Goal: Information Seeking & Learning: Learn about a topic

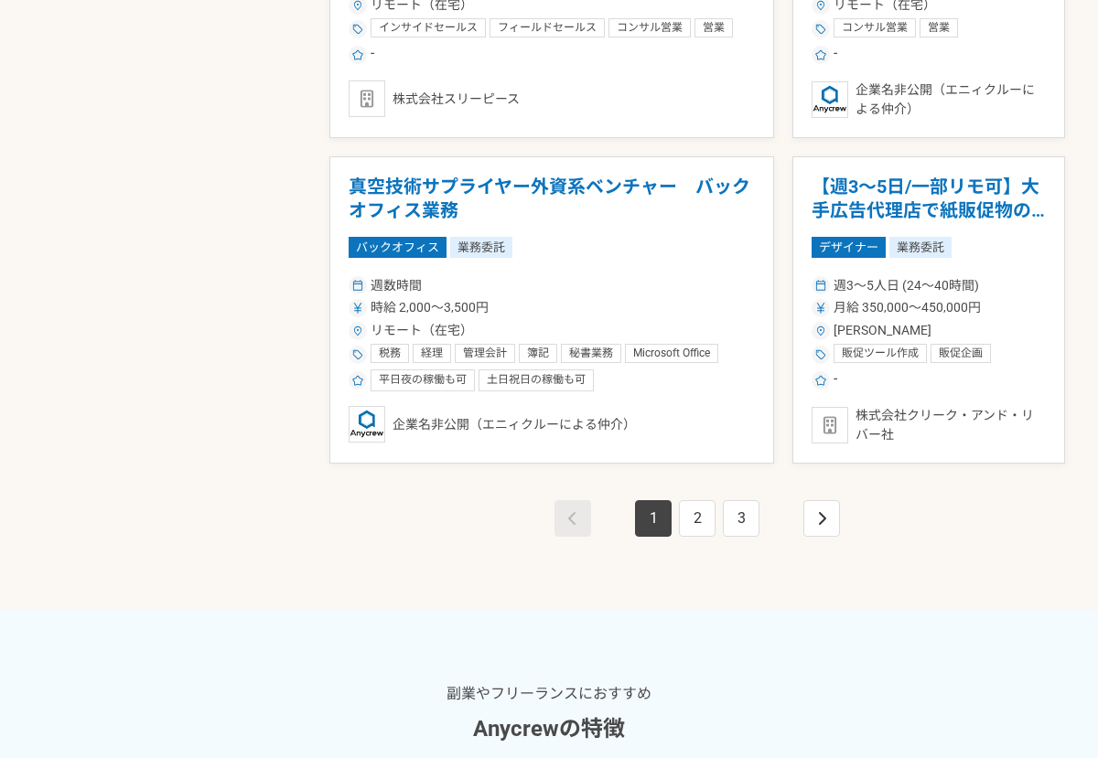
scroll to position [3293, 0]
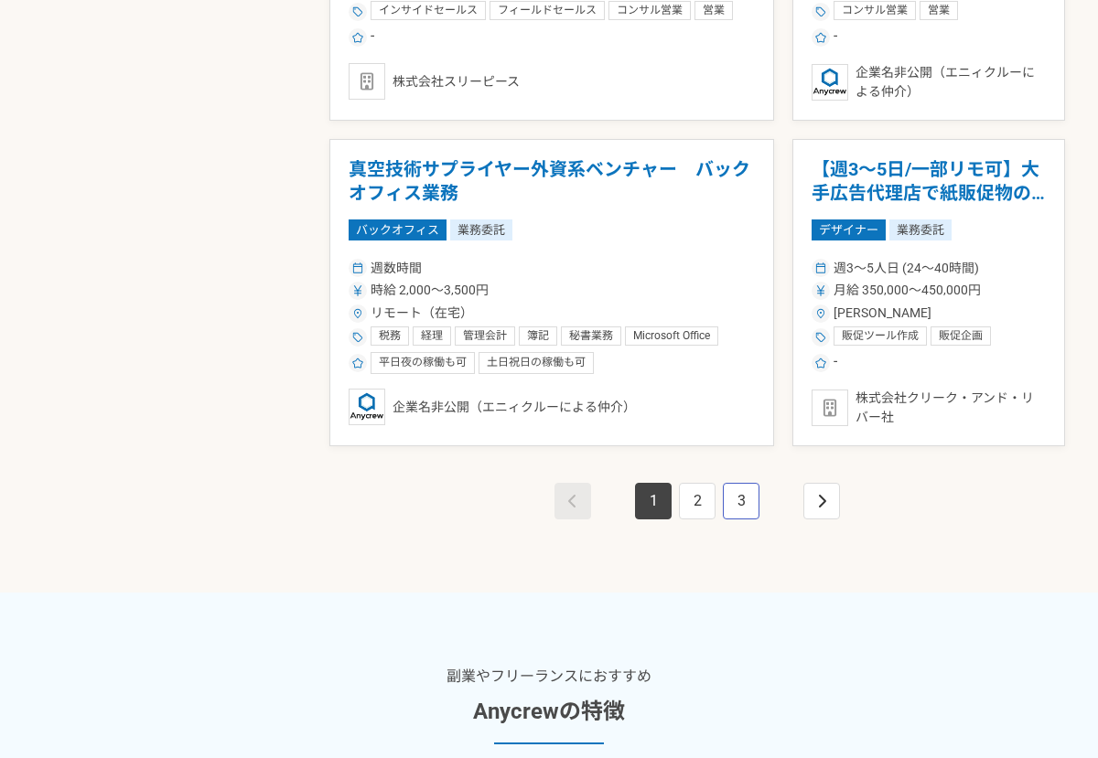
click at [725, 493] on link "3" at bounding box center [741, 501] width 37 height 37
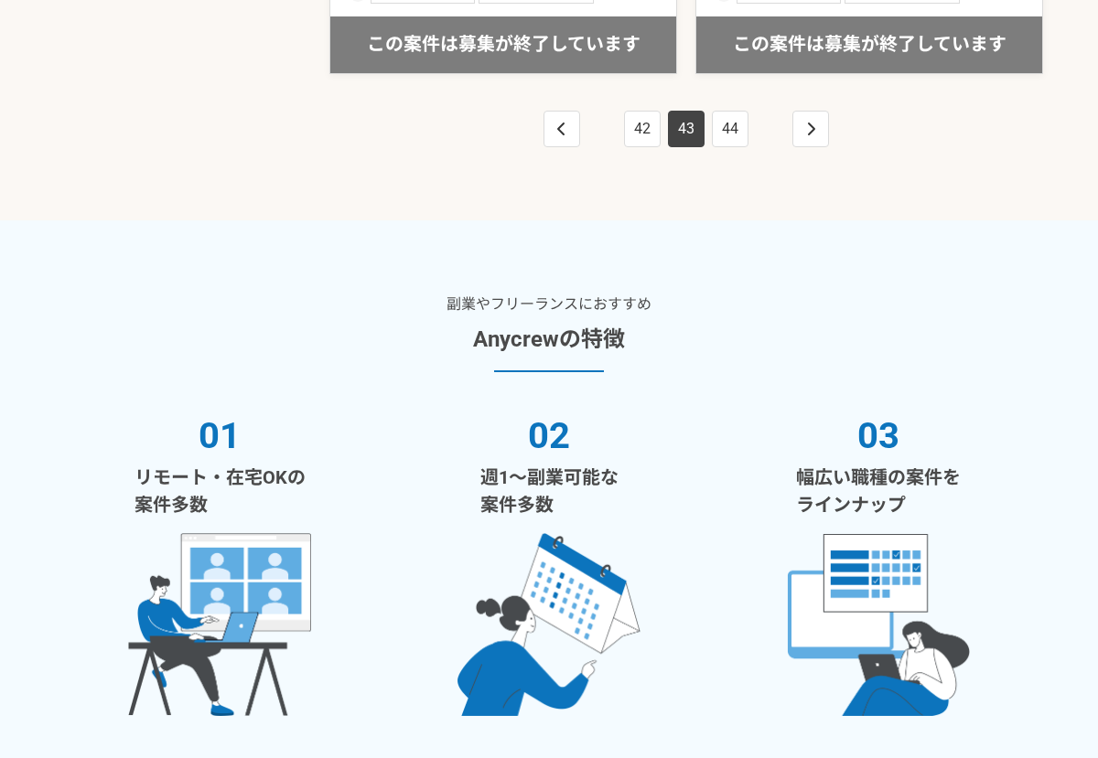
scroll to position [3659, 0]
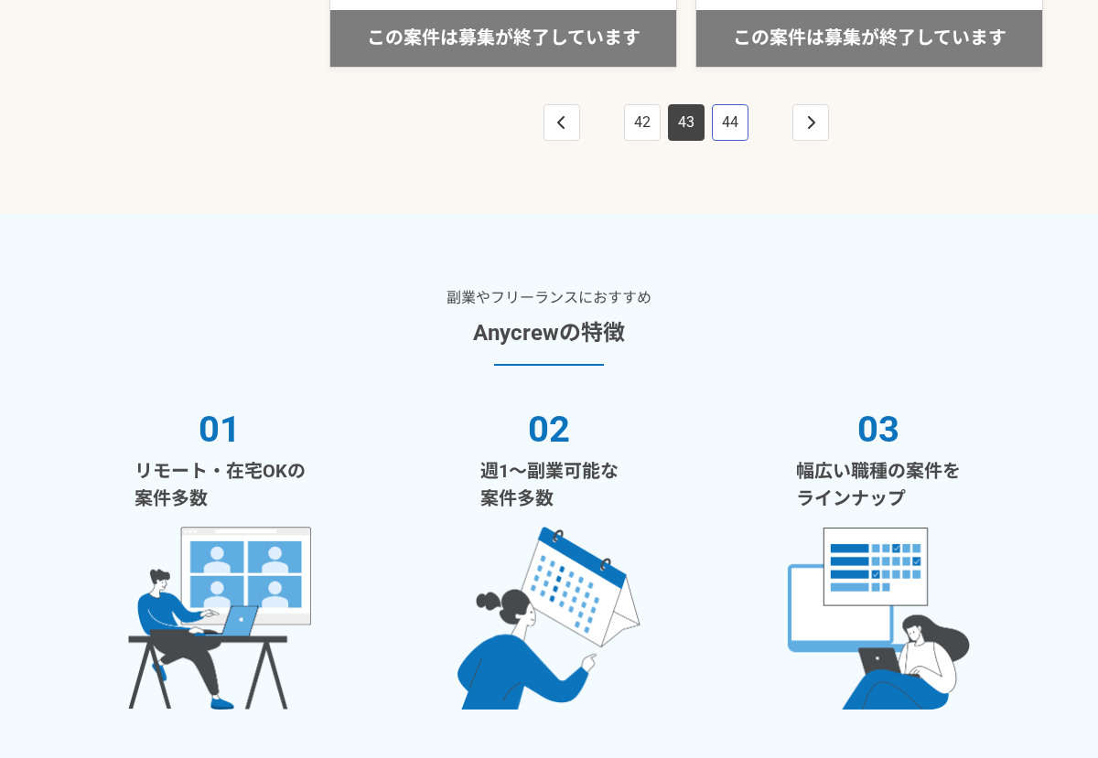
click at [739, 125] on link "44" at bounding box center [730, 122] width 37 height 37
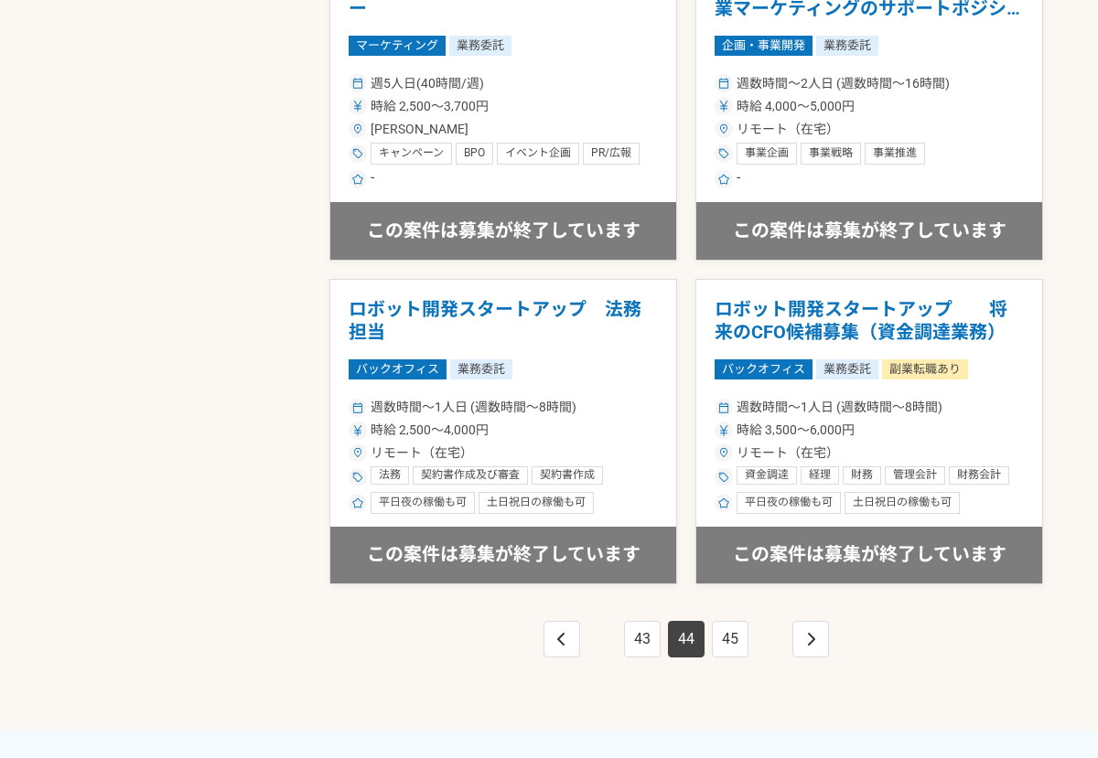
scroll to position [3476, 0]
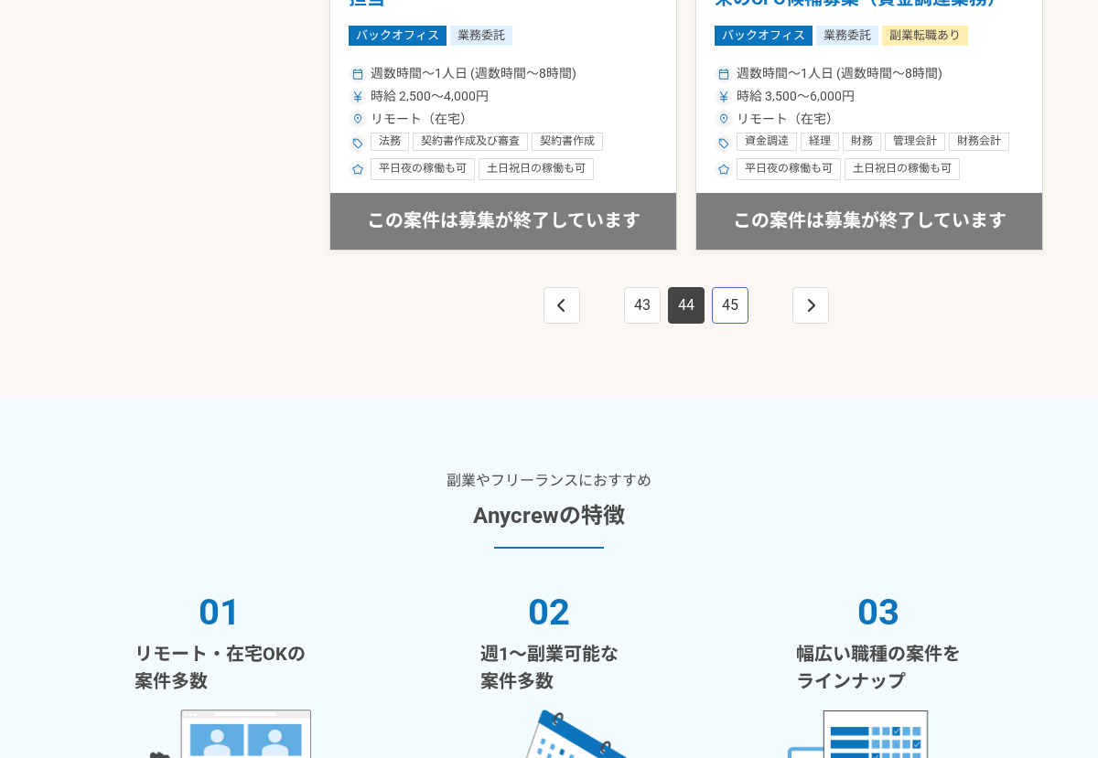
click at [734, 306] on link "45" at bounding box center [730, 305] width 37 height 37
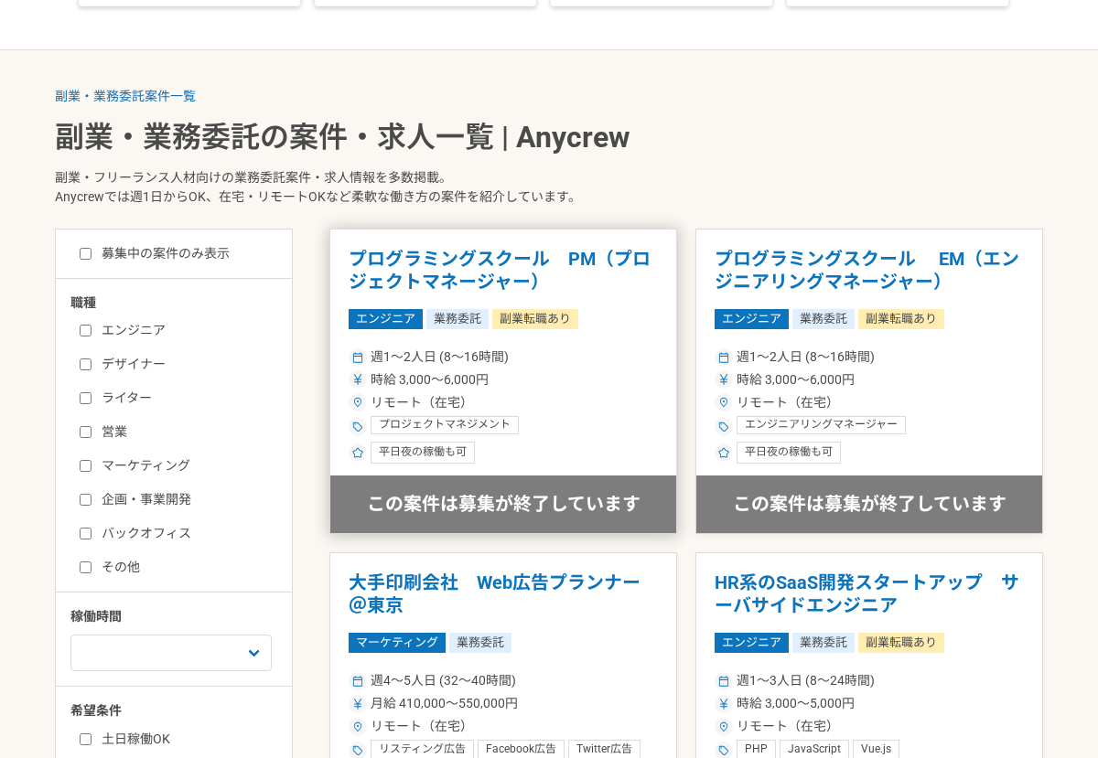
scroll to position [274, 0]
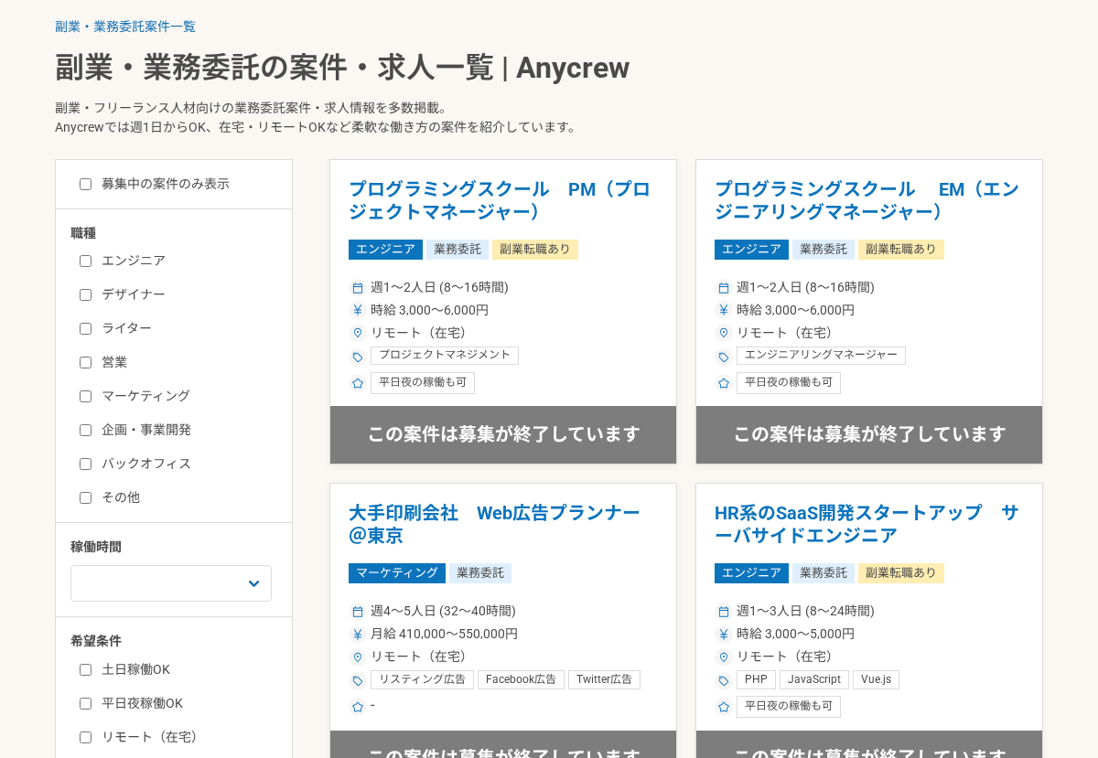
scroll to position [457, 0]
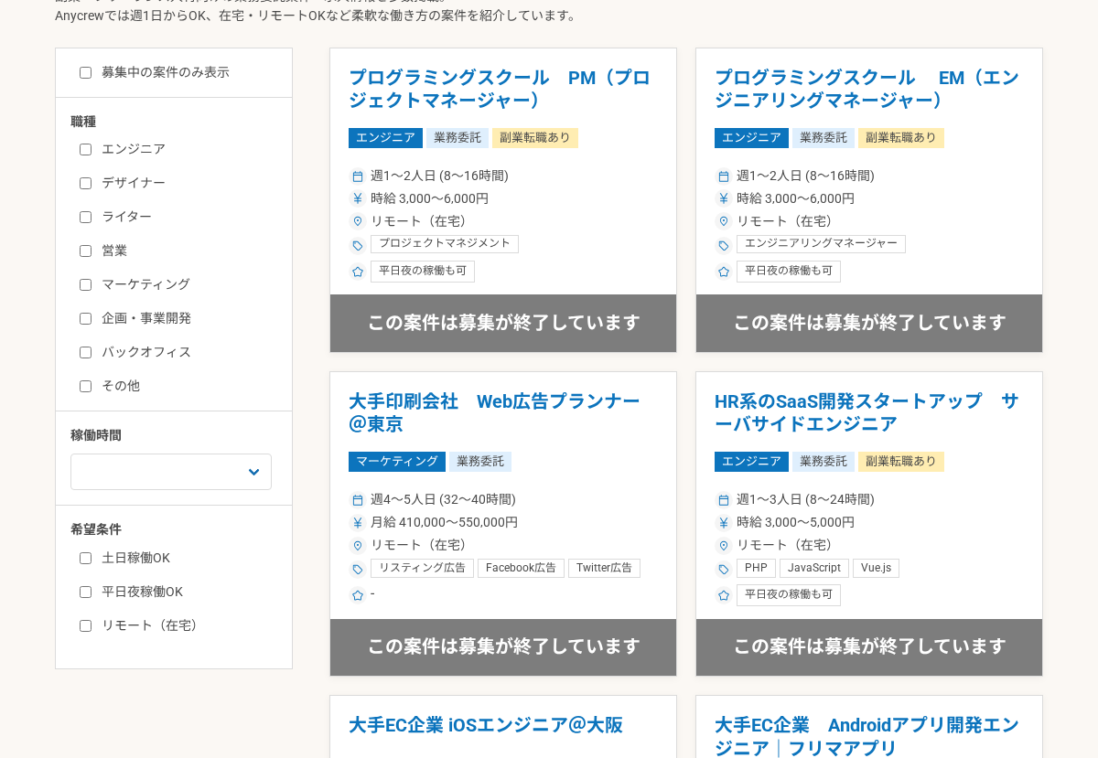
click at [88, 622] on input "リモート（在宅）" at bounding box center [86, 626] width 12 height 12
checkbox input "true"
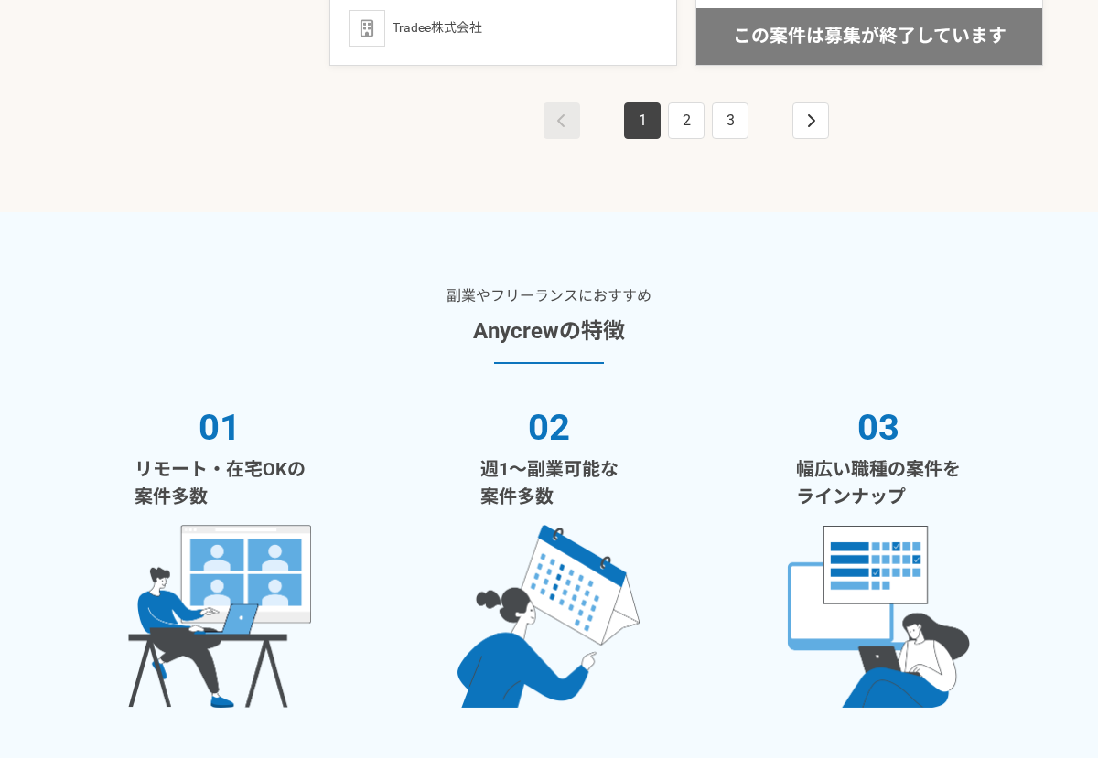
scroll to position [3471, 0]
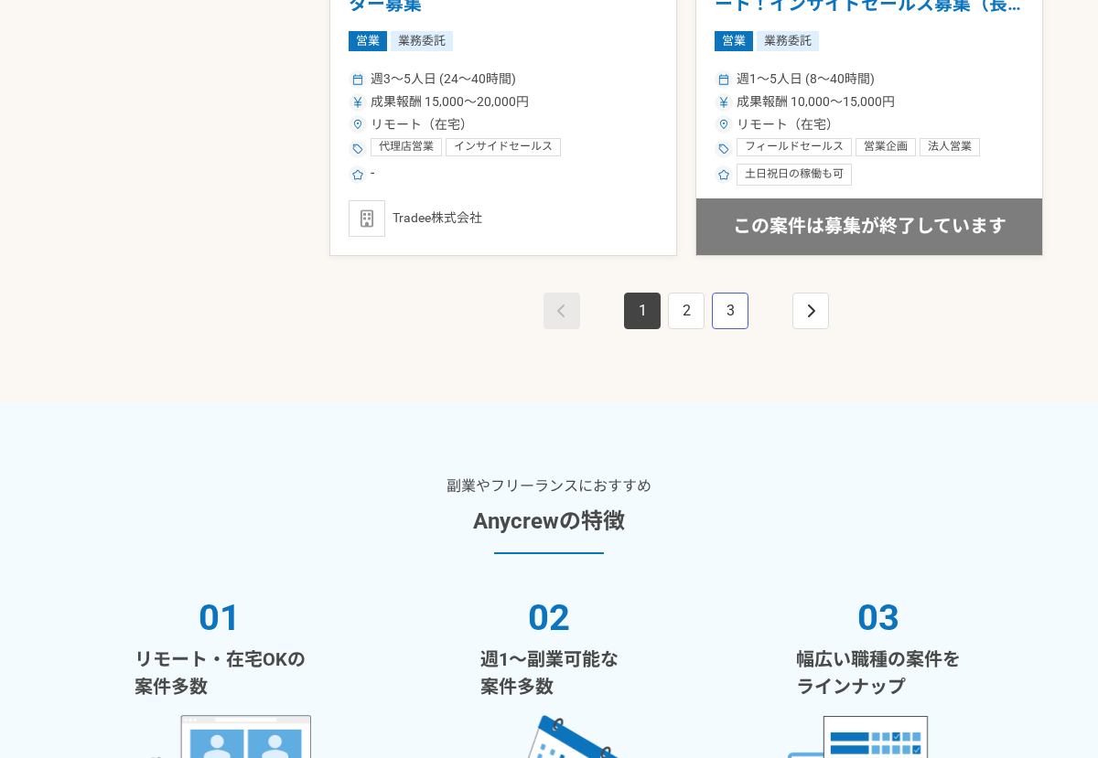
click at [734, 319] on link "3" at bounding box center [730, 311] width 37 height 37
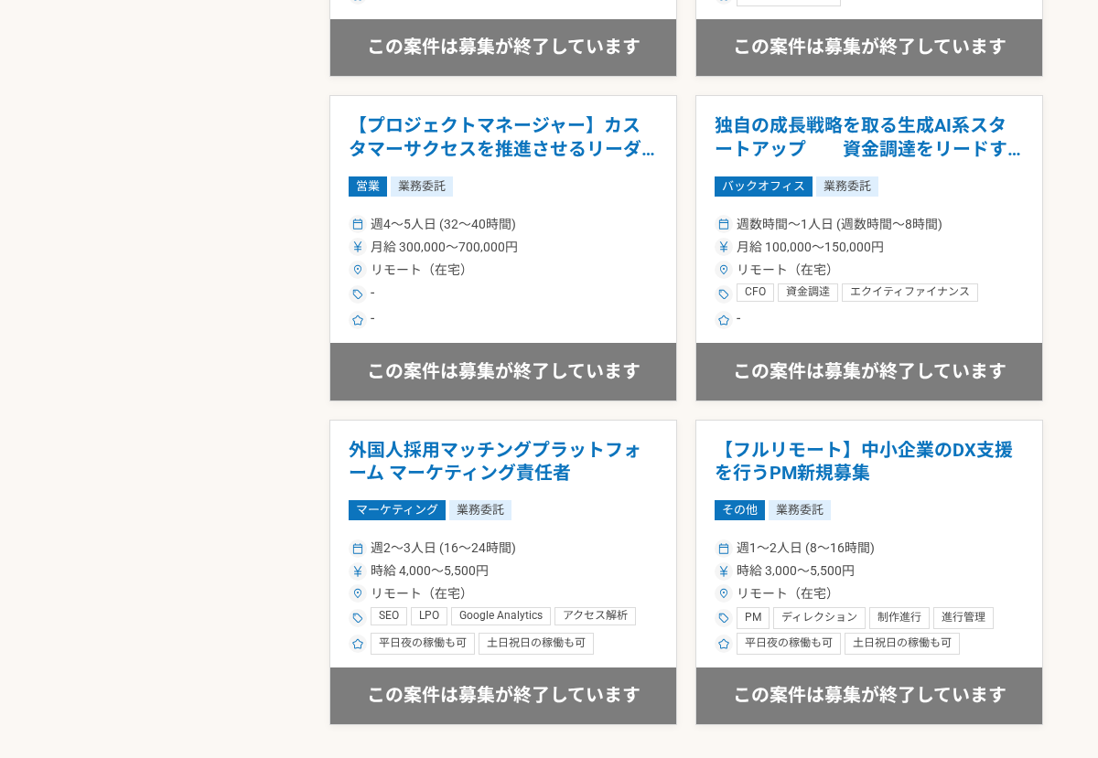
scroll to position [3293, 0]
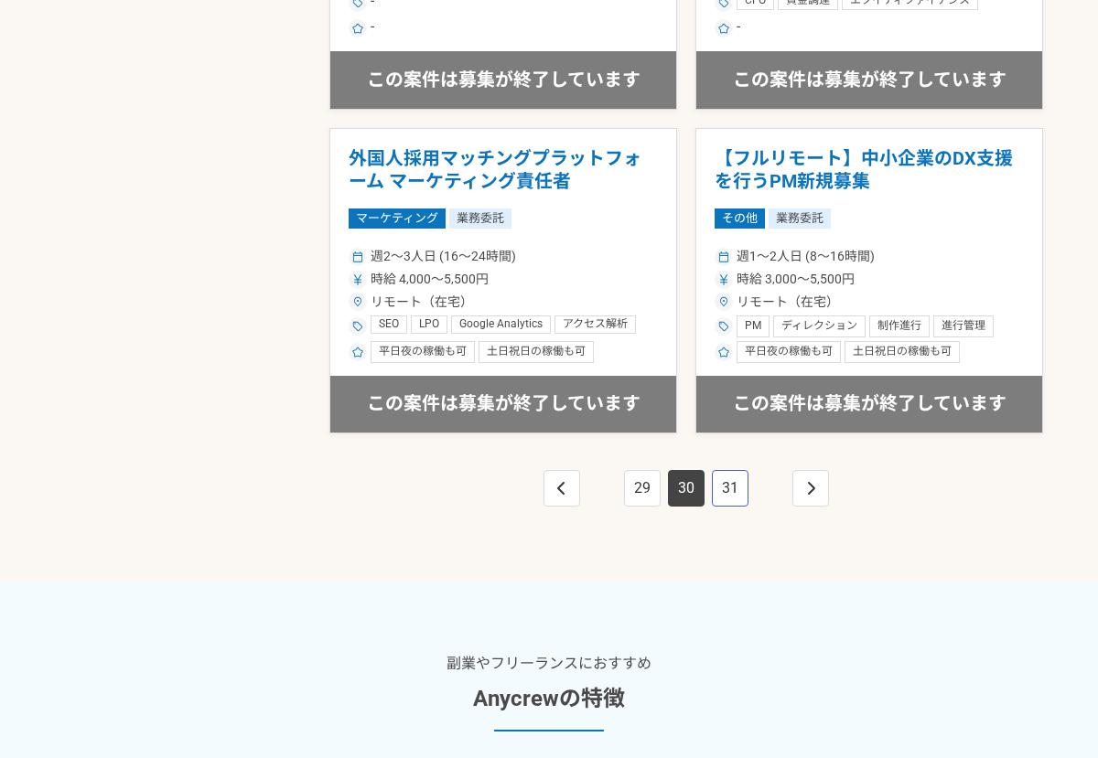
click at [731, 492] on link "31" at bounding box center [730, 488] width 37 height 37
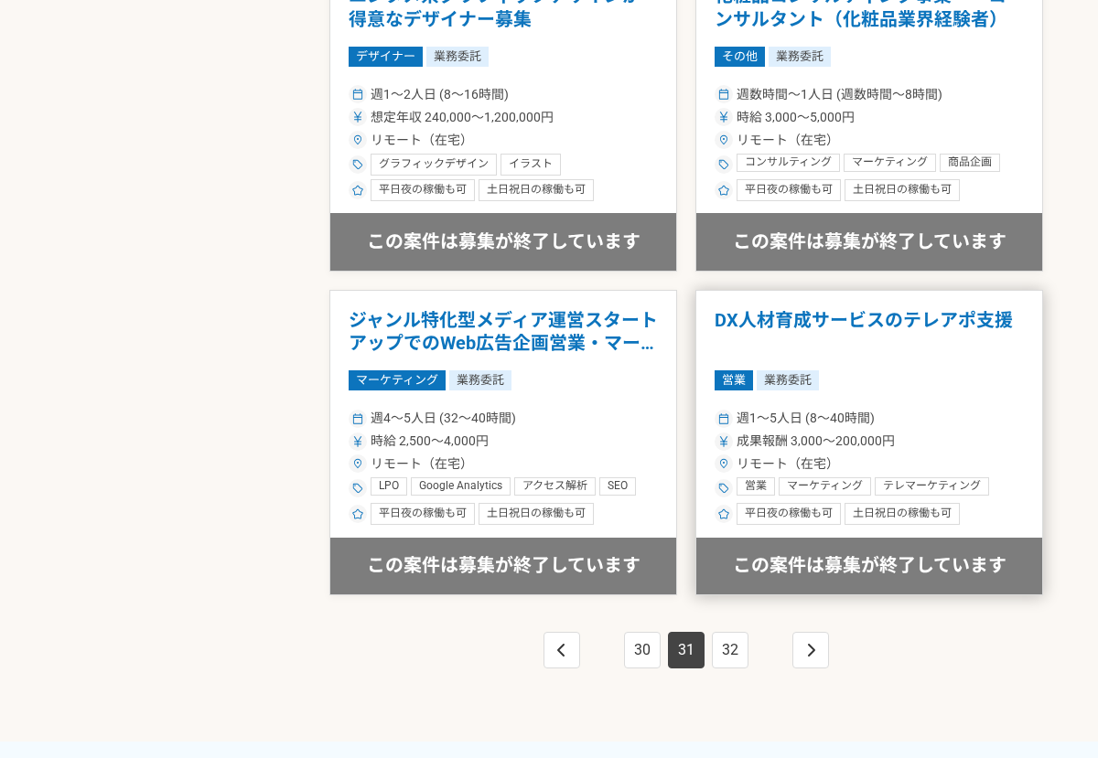
scroll to position [3476, 0]
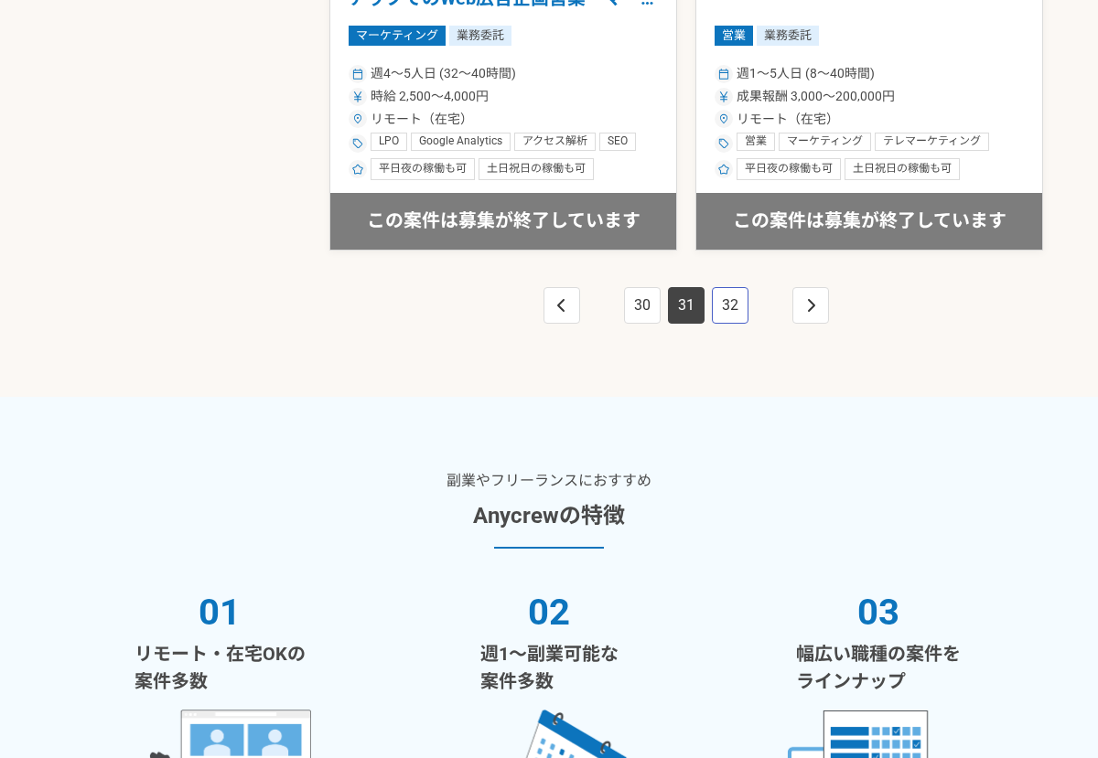
click at [732, 312] on link "32" at bounding box center [730, 305] width 37 height 37
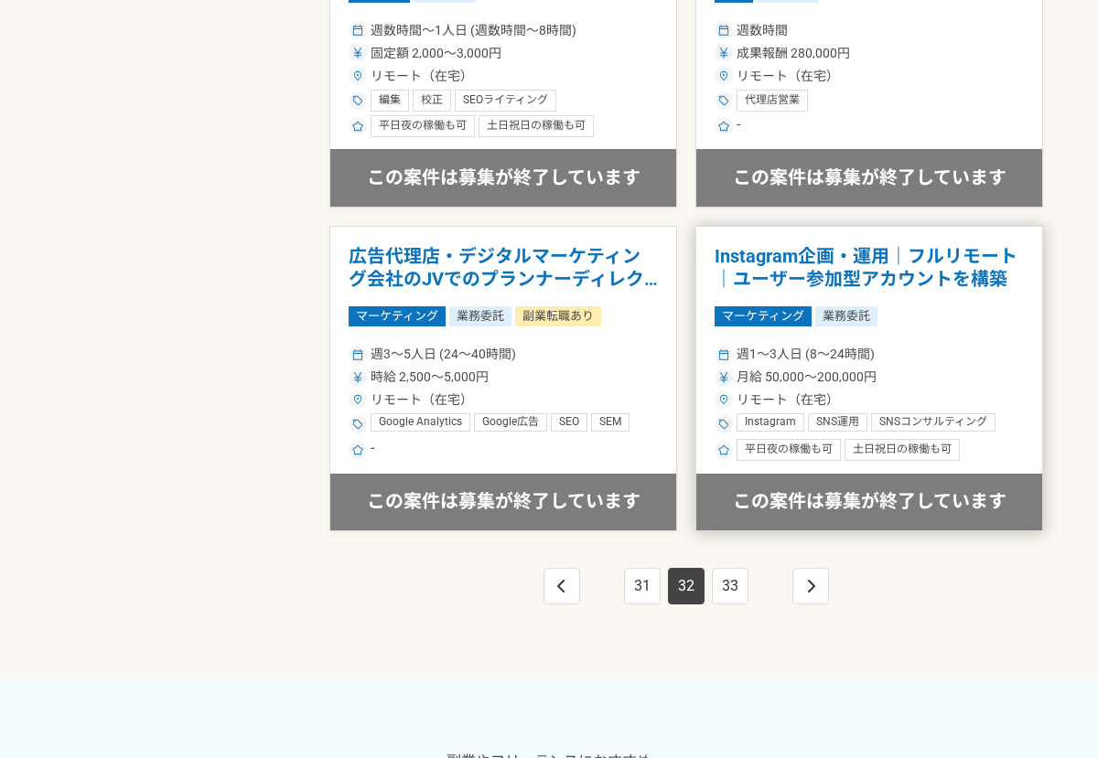
scroll to position [3659, 0]
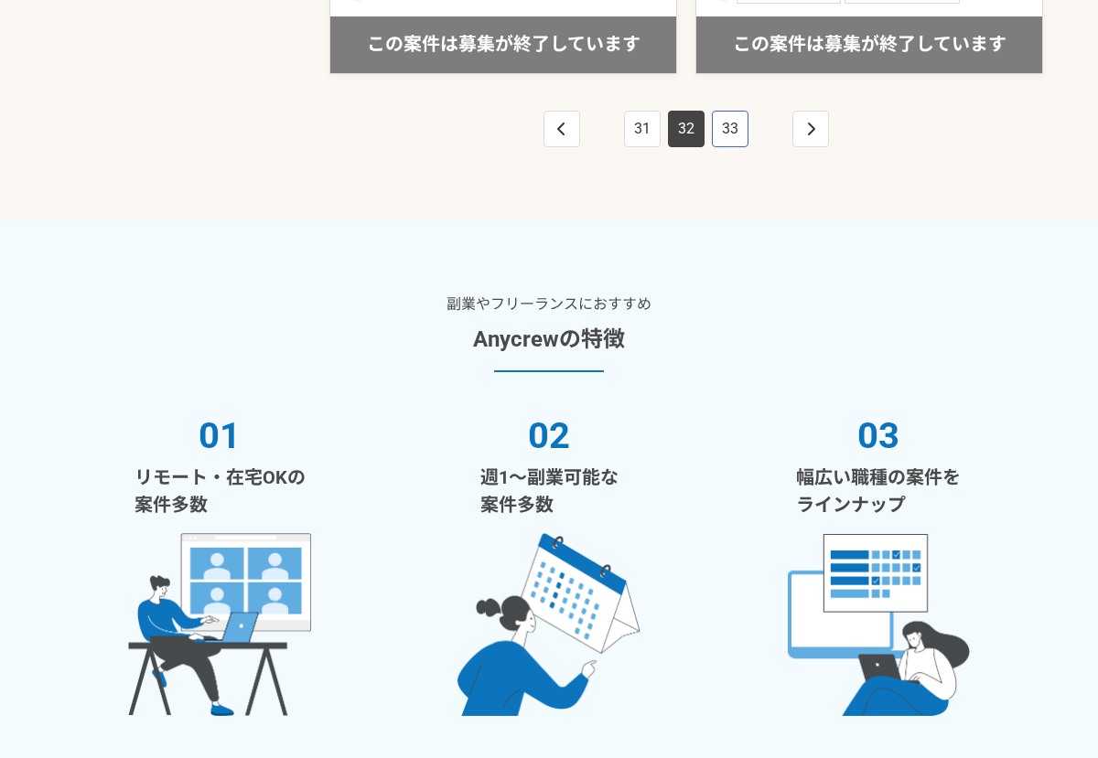
click at [735, 138] on link "33" at bounding box center [730, 129] width 37 height 37
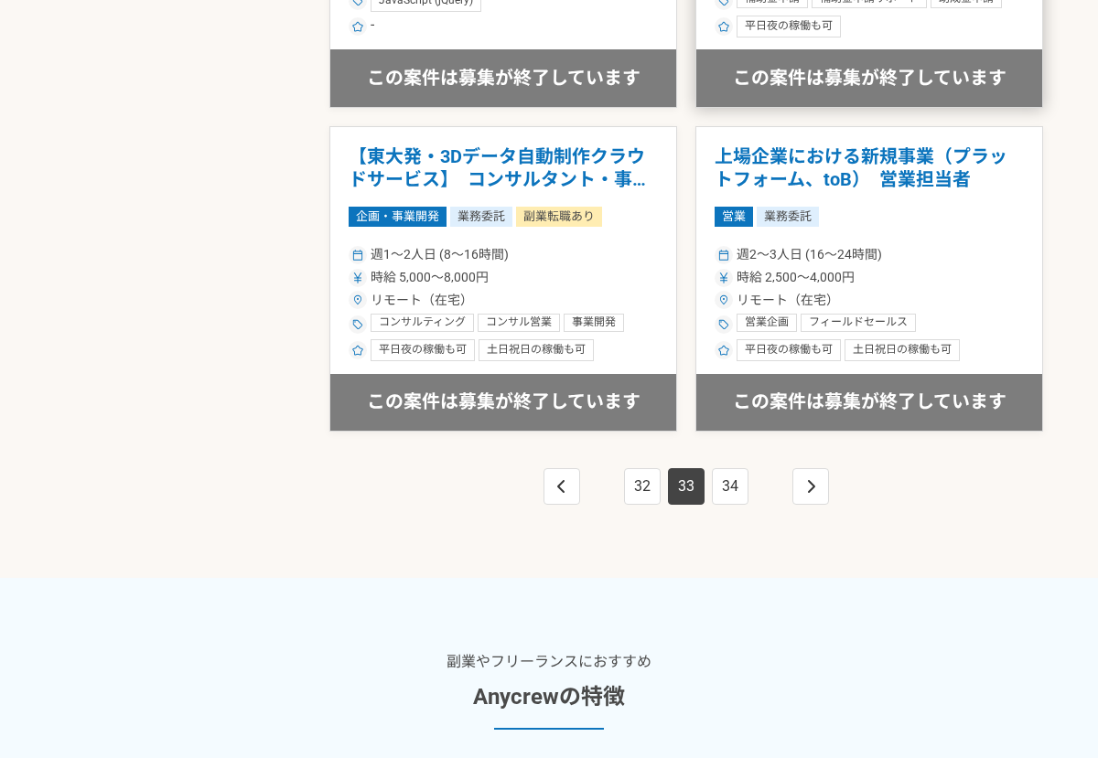
scroll to position [3568, 0]
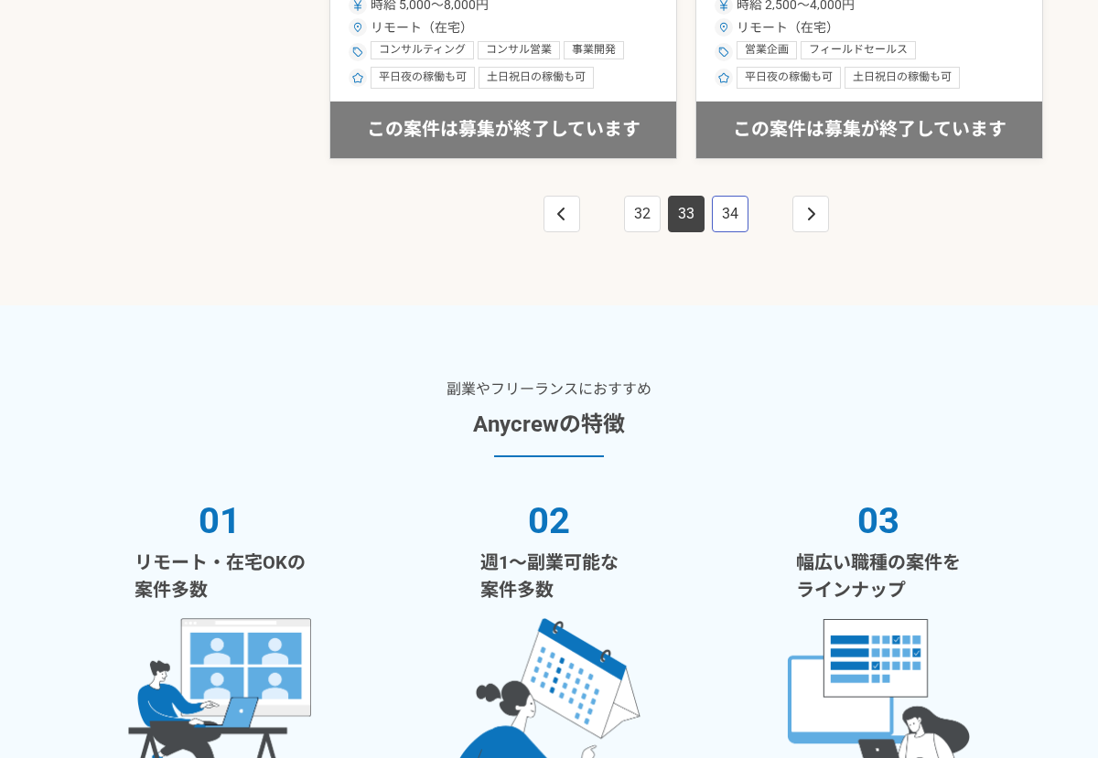
click at [735, 216] on link "34" at bounding box center [730, 214] width 37 height 37
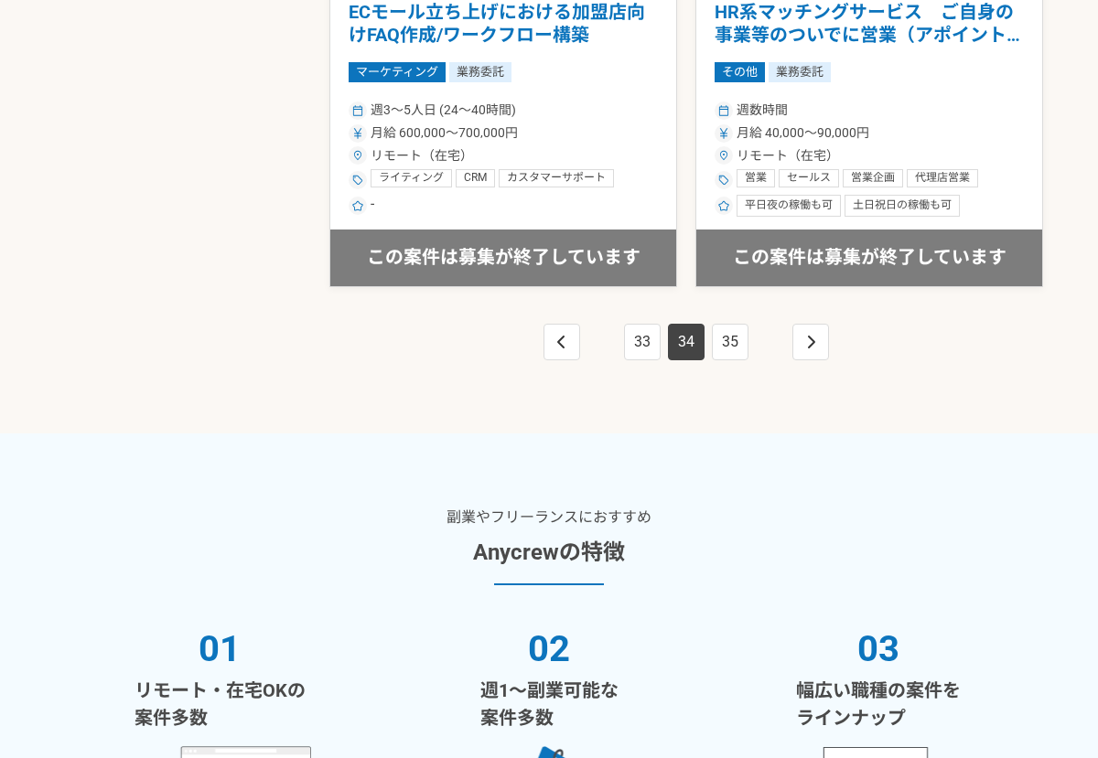
scroll to position [3659, 0]
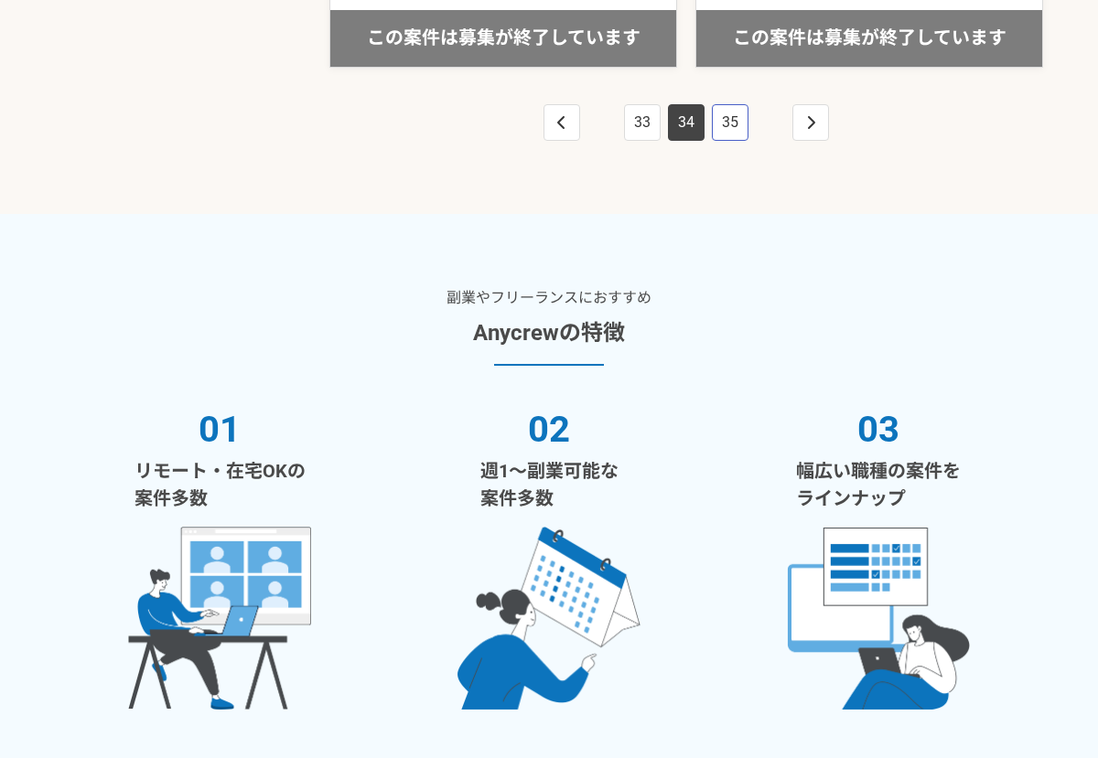
click at [733, 131] on link "35" at bounding box center [730, 122] width 37 height 37
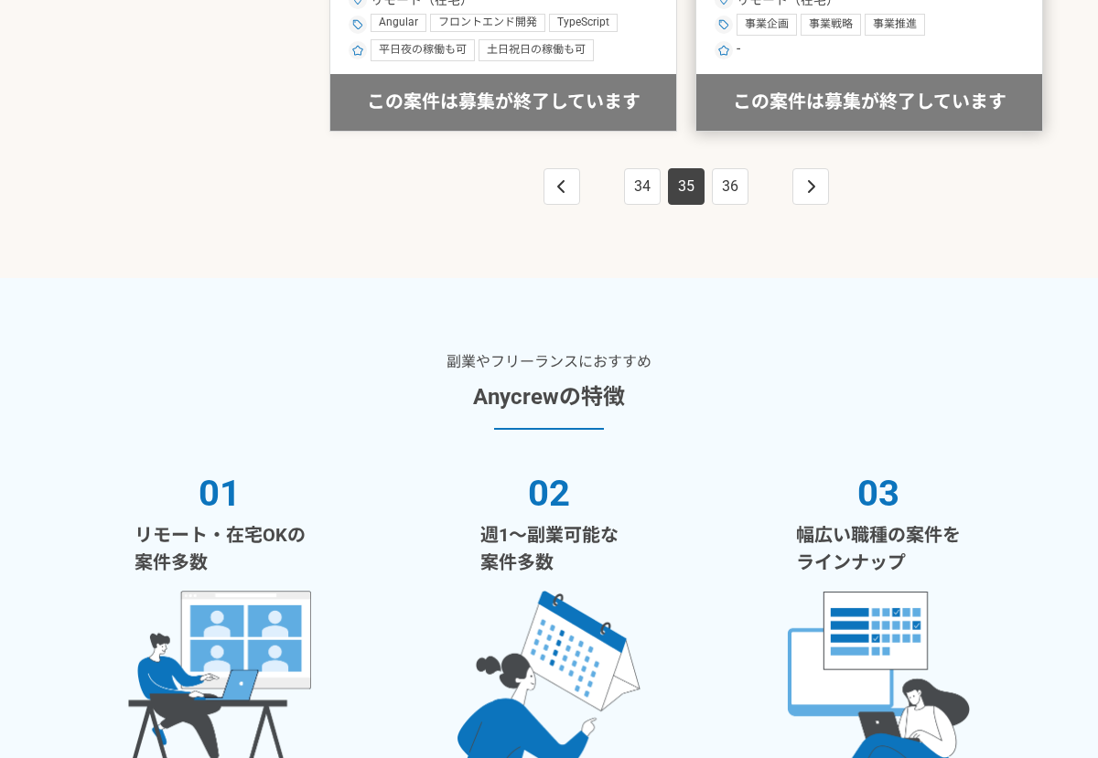
scroll to position [3751, 0]
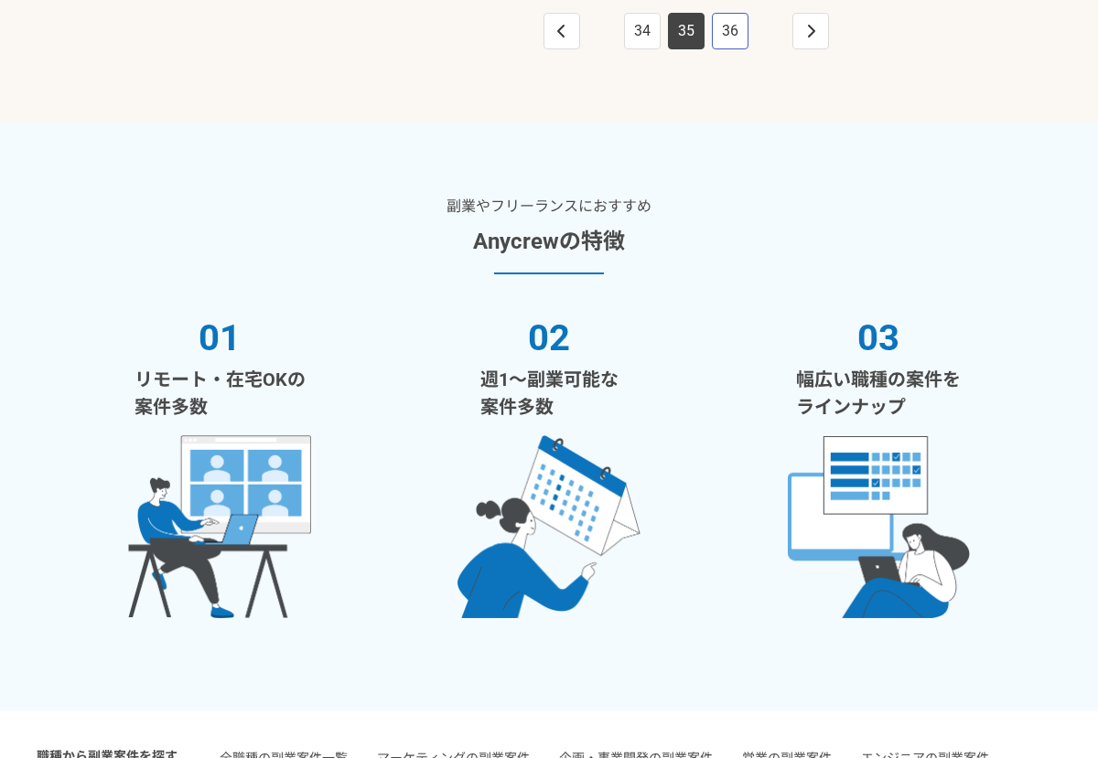
click at [739, 27] on link "36" at bounding box center [730, 31] width 37 height 37
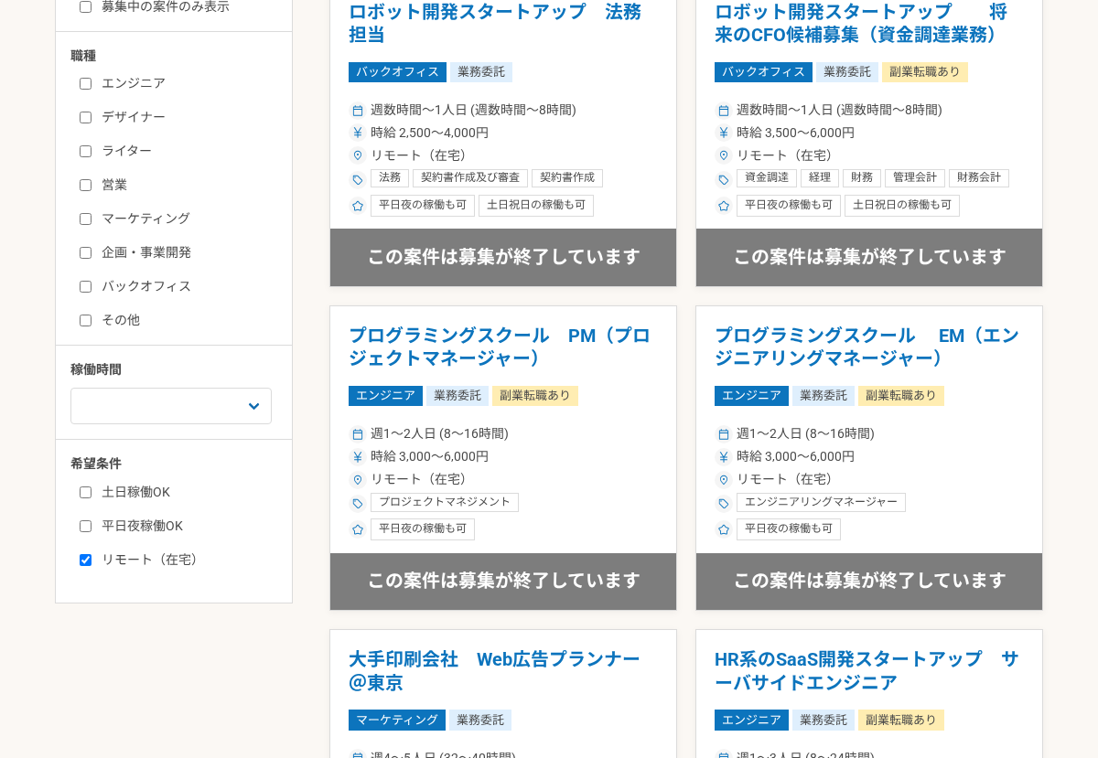
scroll to position [640, 0]
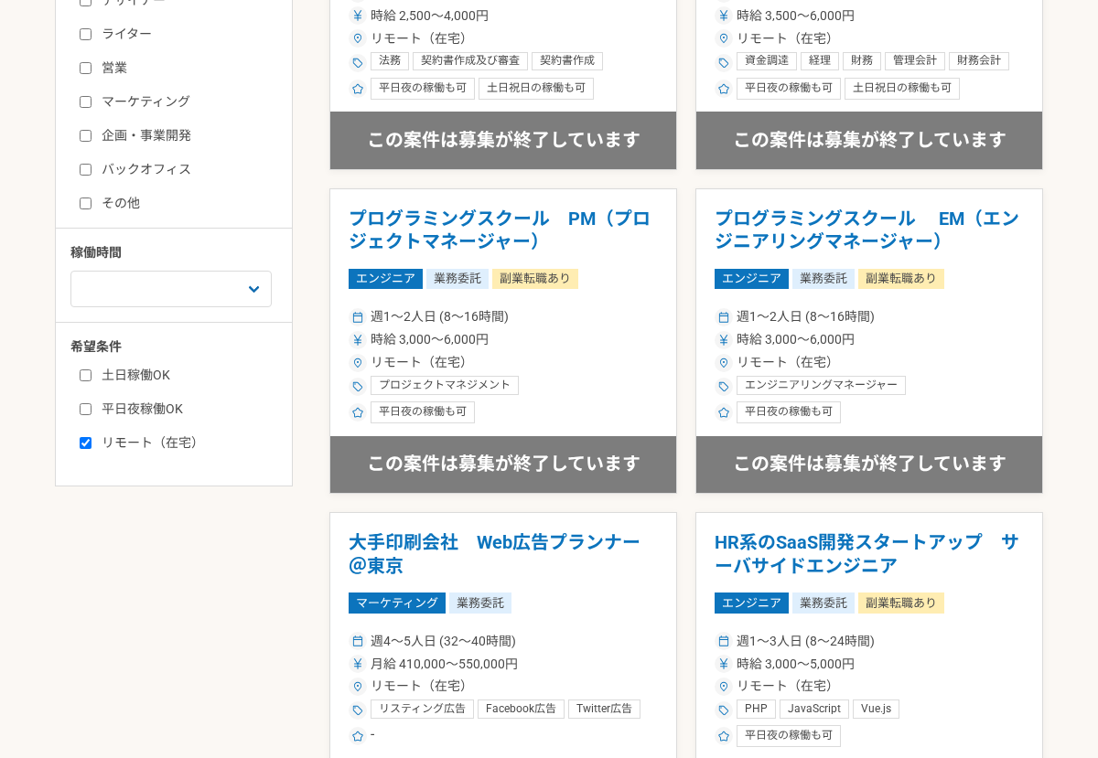
click at [80, 441] on input "リモート（在宅）" at bounding box center [86, 443] width 12 height 12
checkbox input "false"
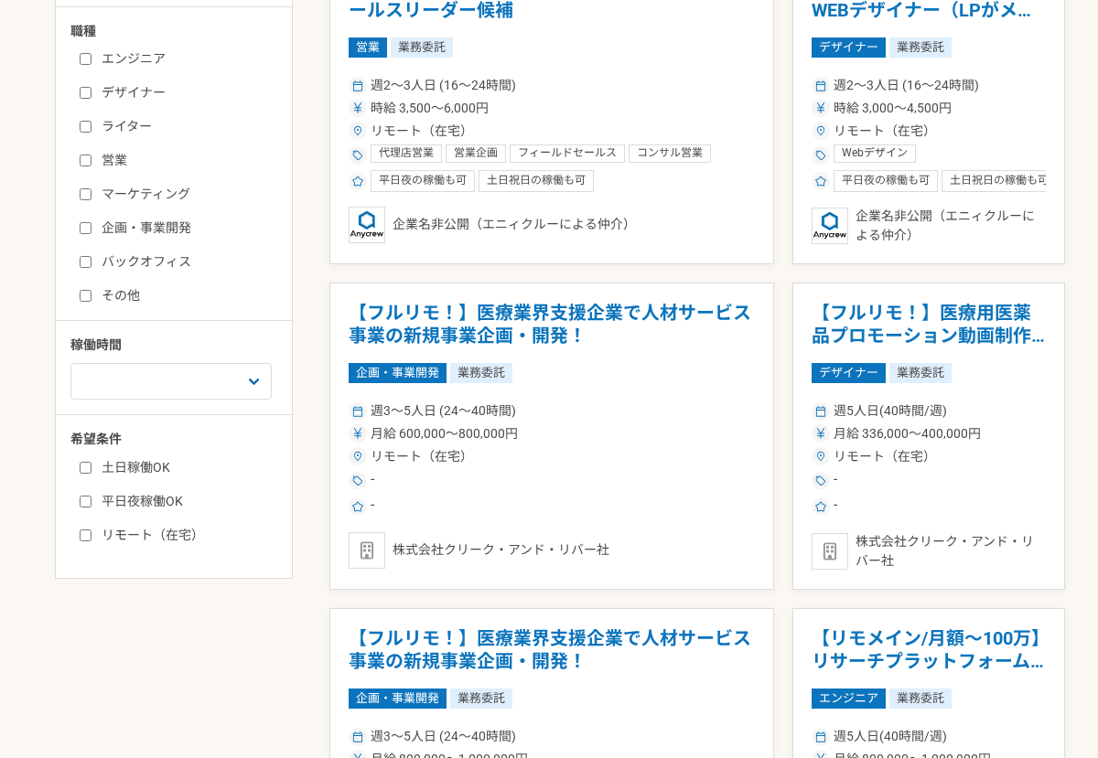
scroll to position [549, 0]
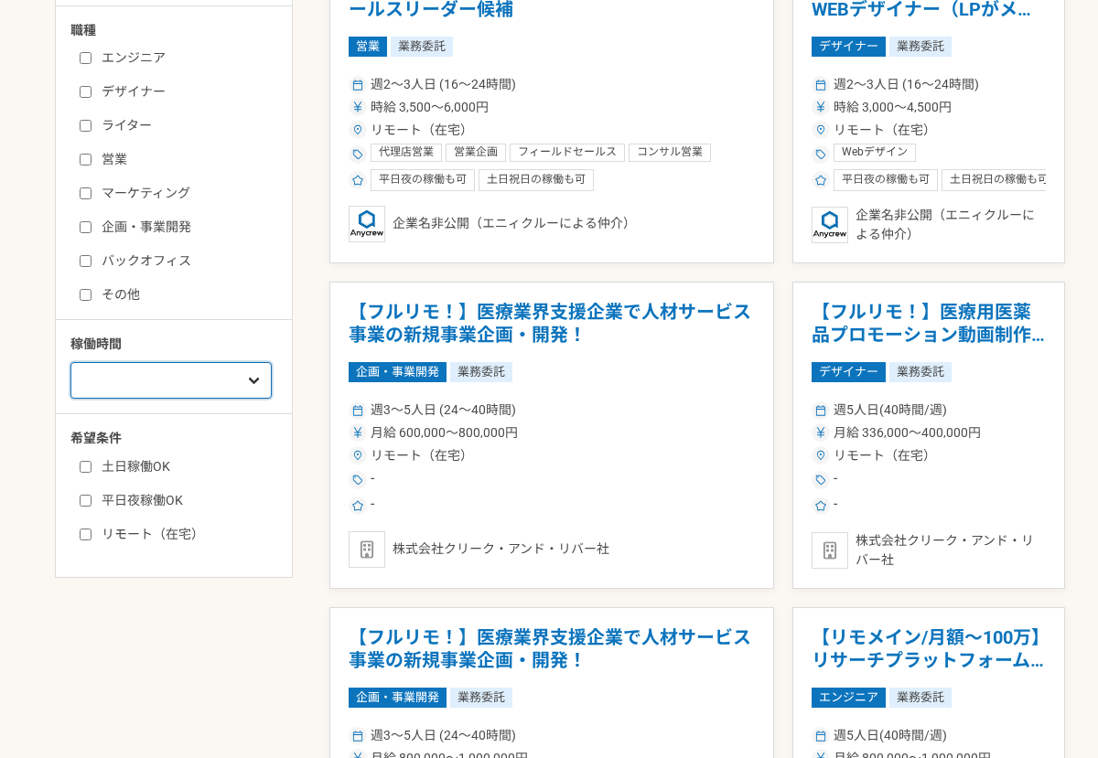
click at [215, 381] on select "週1人日（8時間）以下 週2人日（16時間）以下 週3人日（24時間）以下 週4人日（32時間）以下 週5人日（40時間）以下" at bounding box center [170, 380] width 201 height 37
select select "3"
click at [70, 362] on select "週1人日（8時間）以下 週2人日（16時間）以下 週3人日（24時間）以下 週4人日（32時間）以下 週5人日（40時間）以下" at bounding box center [170, 380] width 201 height 37
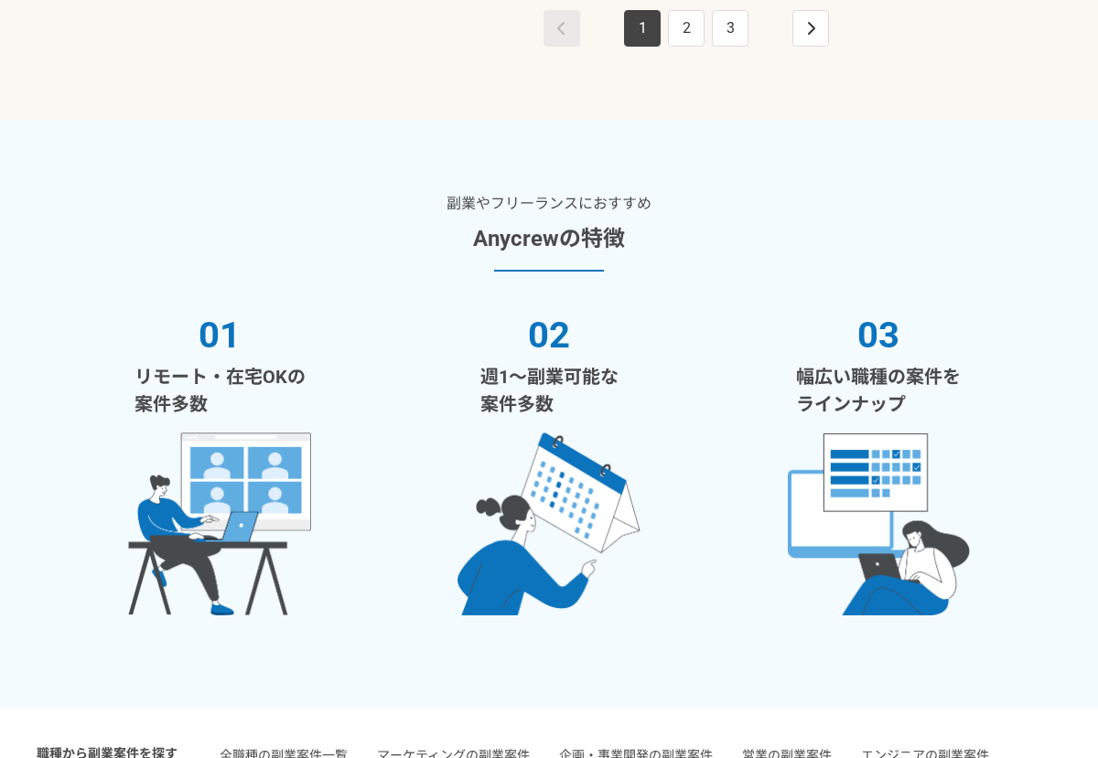
scroll to position [3580, 0]
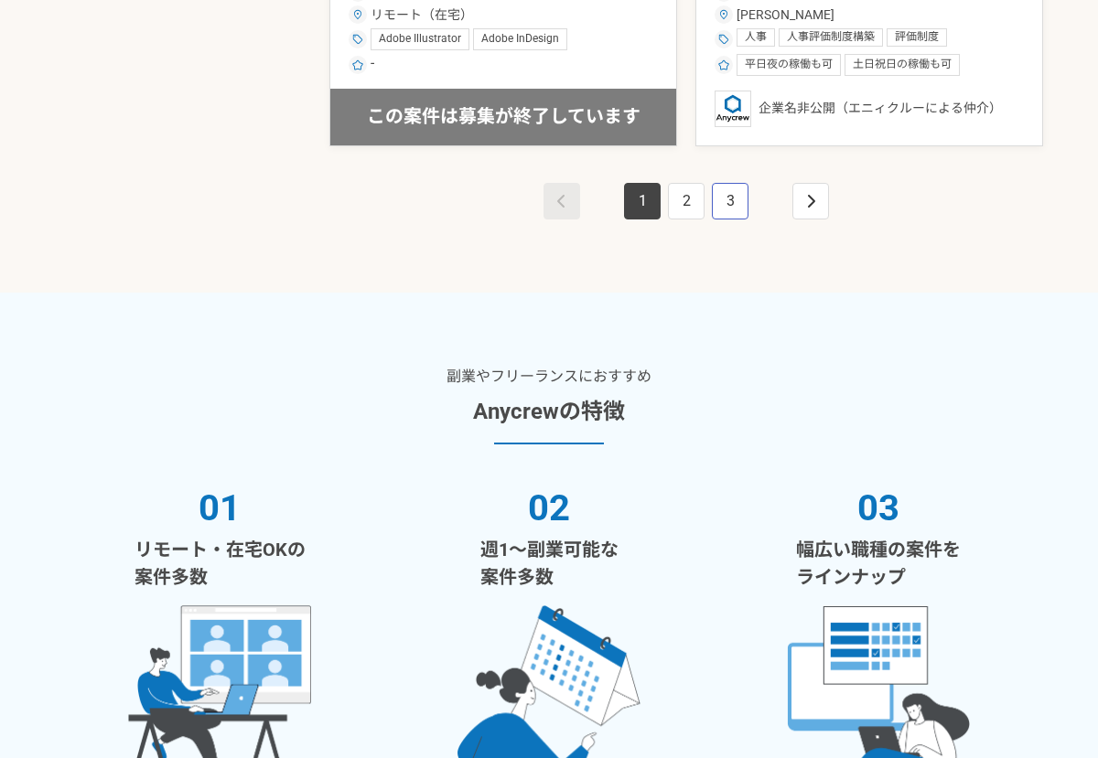
click at [726, 195] on link "3" at bounding box center [730, 201] width 37 height 37
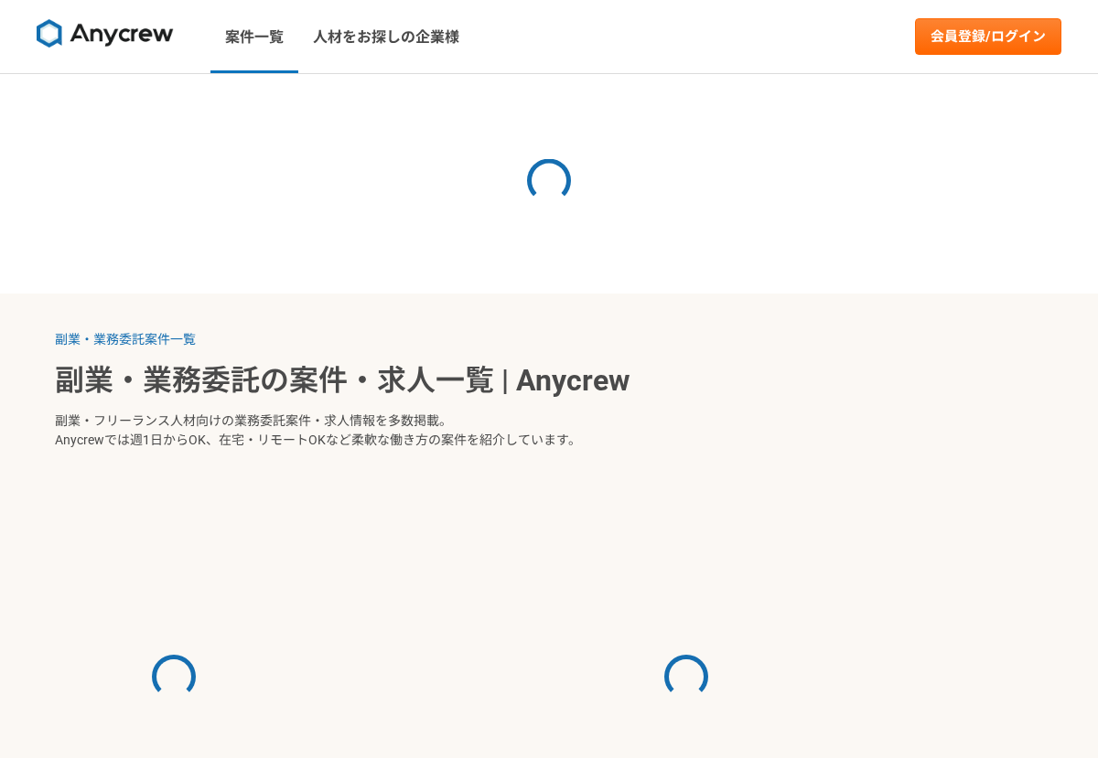
select select "3"
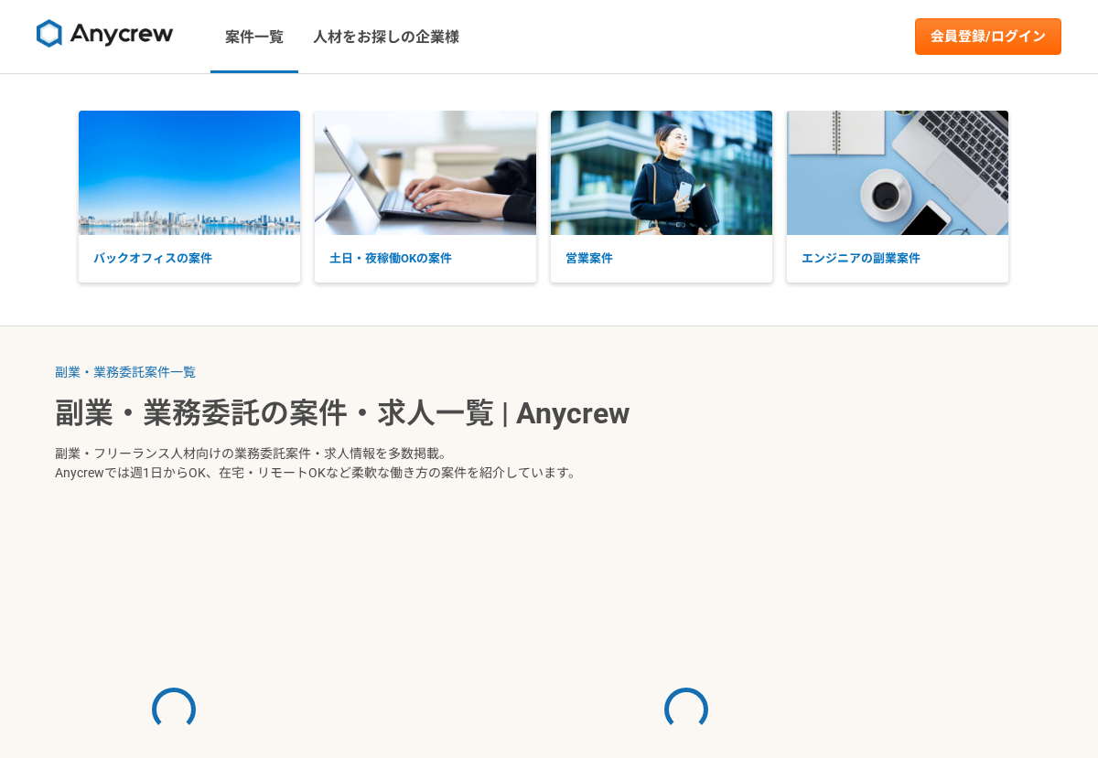
select select "3"
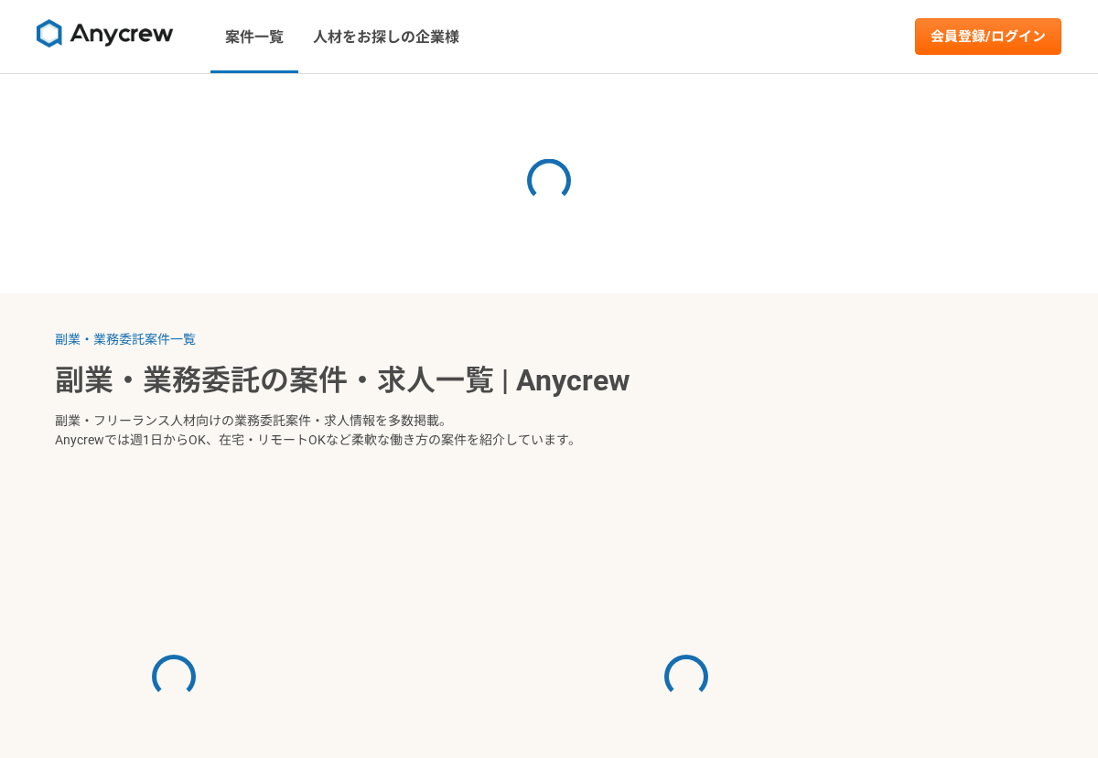
select select "3"
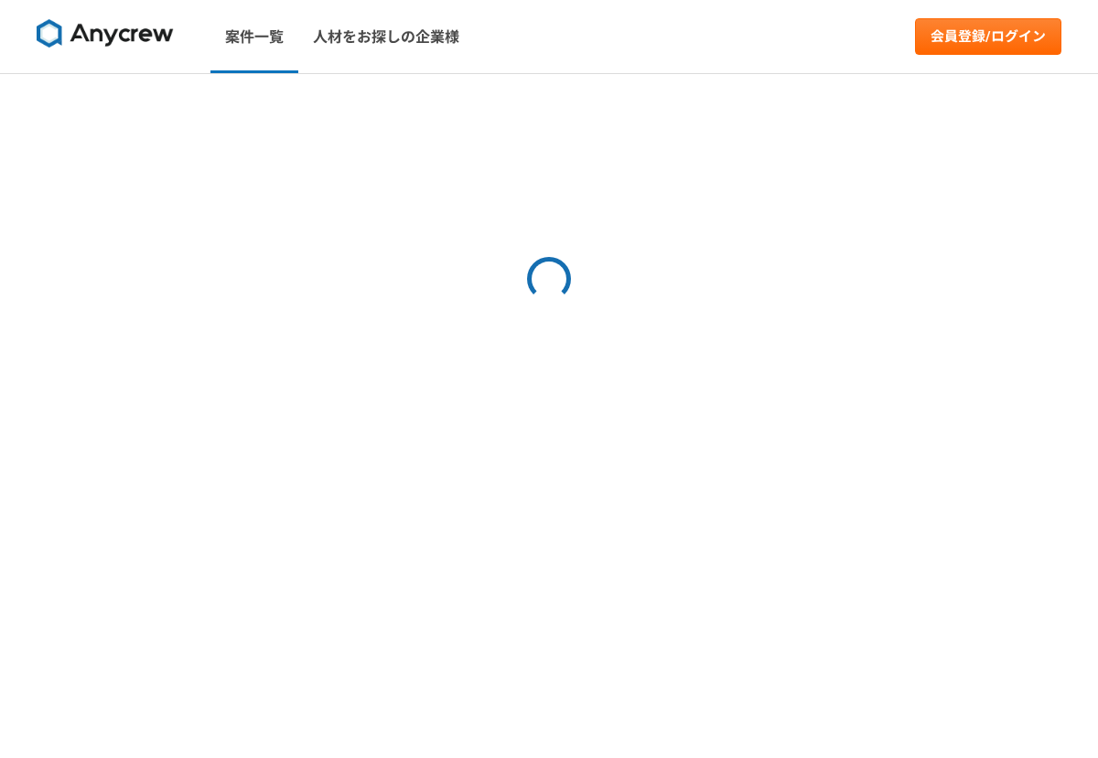
select select "3"
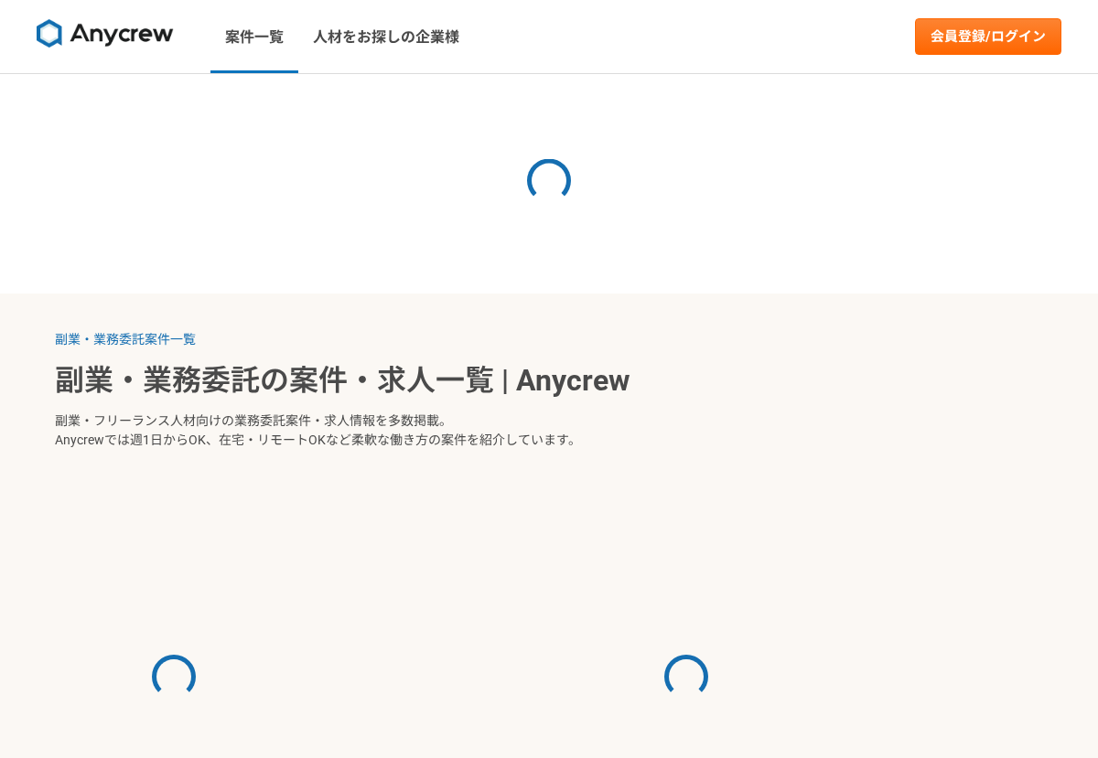
select select "3"
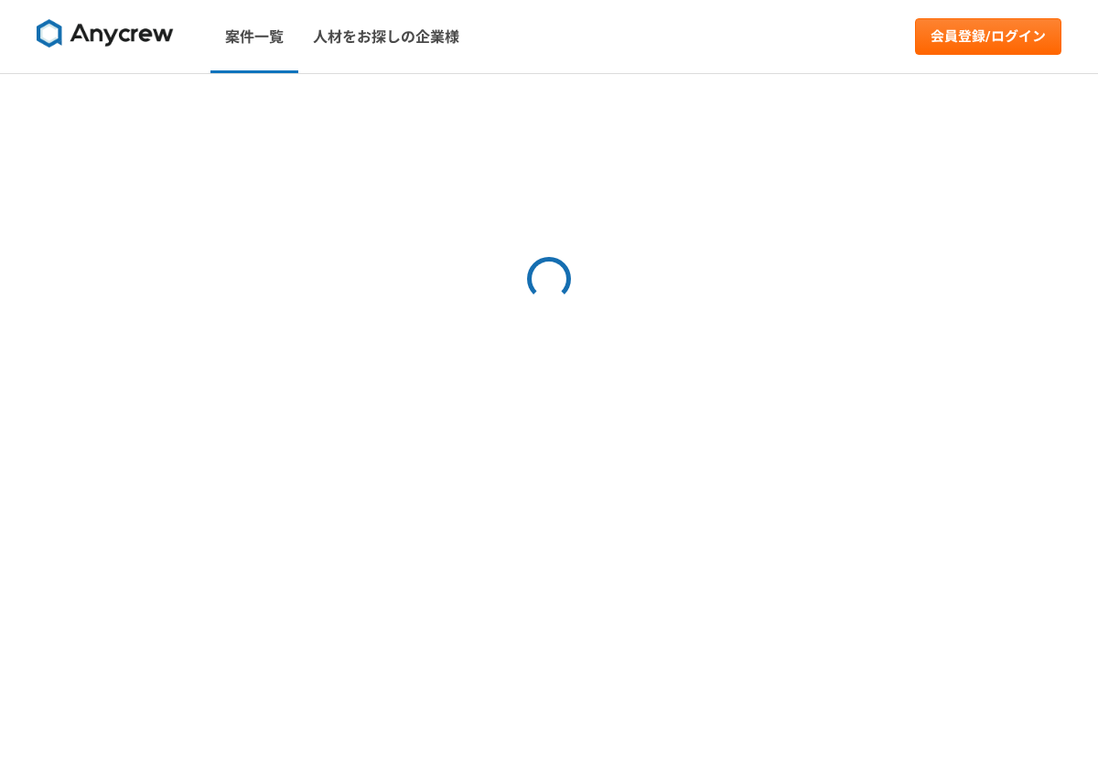
select select "3"
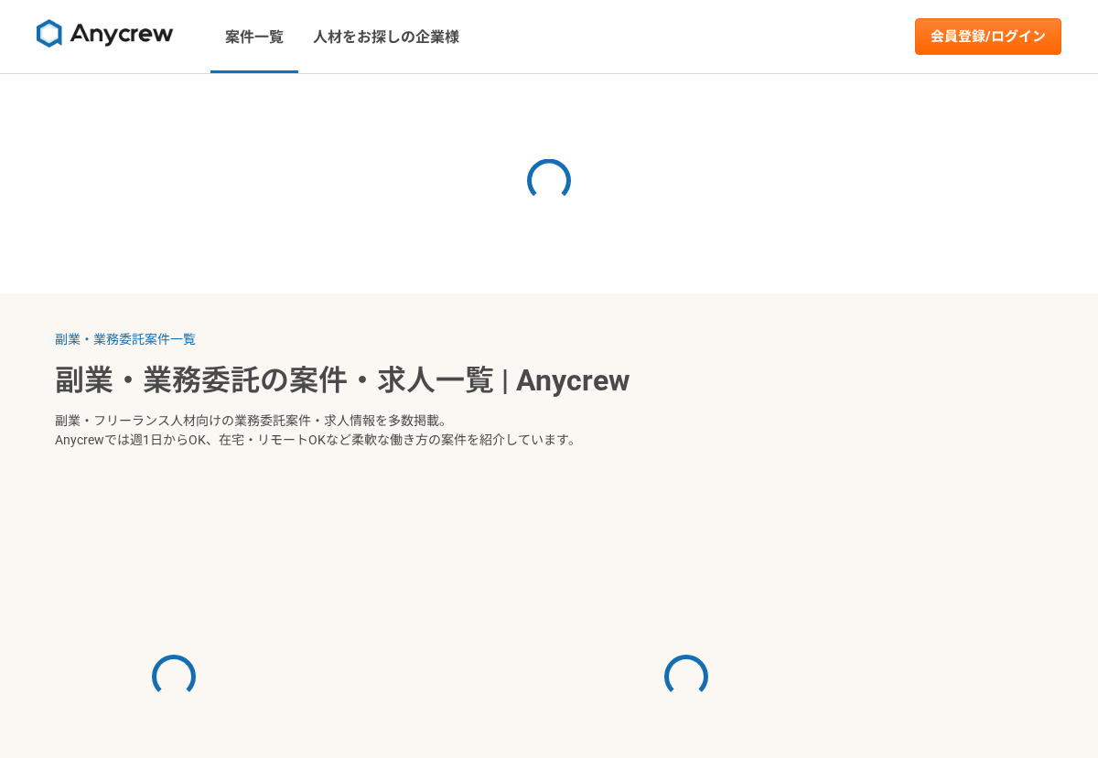
select select "3"
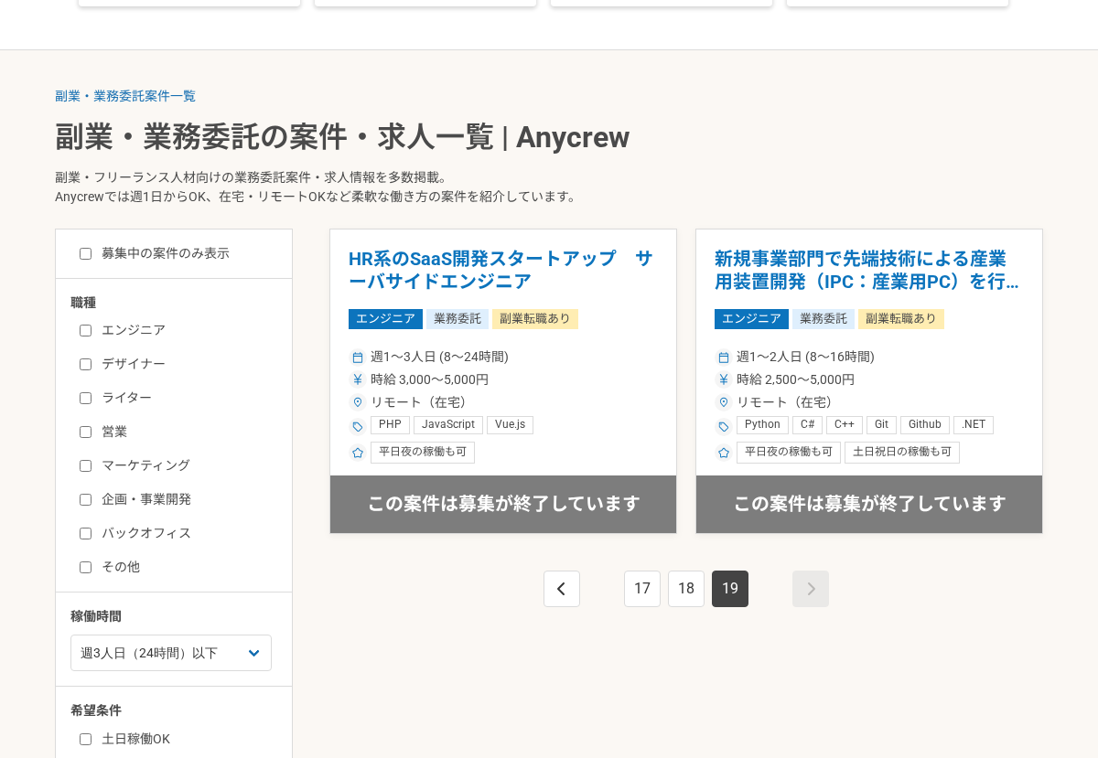
scroll to position [274, 0]
